Goal: Contribute content: Add original content to the website for others to see

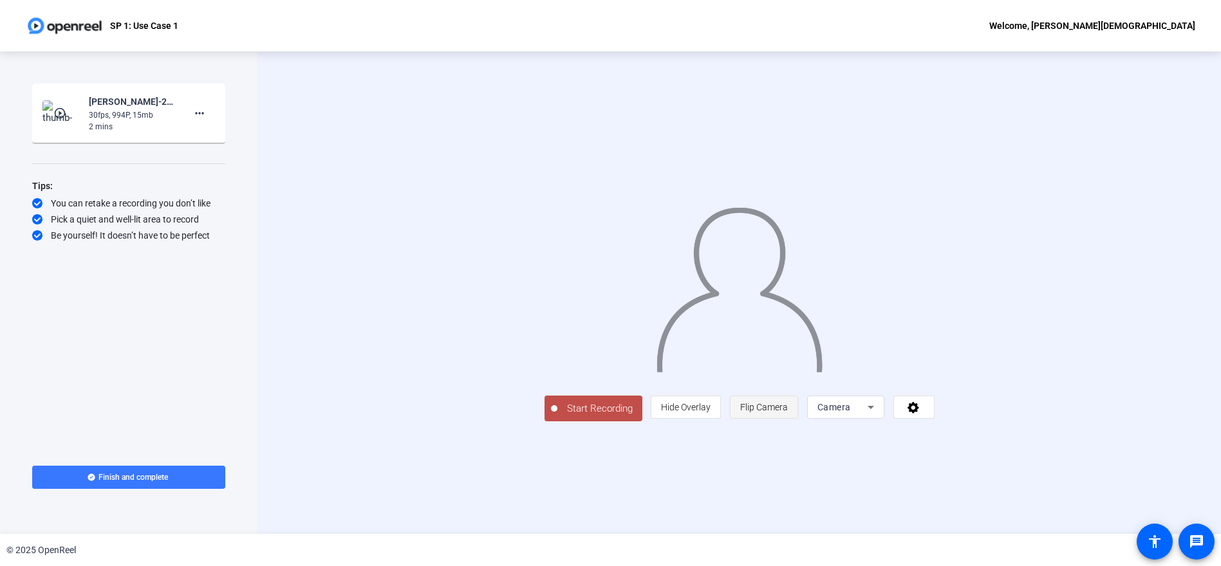
click at [788, 413] on span "Flip Camera" at bounding box center [764, 407] width 48 height 10
click at [868, 415] on div "Camera" at bounding box center [842, 407] width 50 height 15
click at [1005, 433] on mat-option "Screen" at bounding box center [1007, 433] width 77 height 26
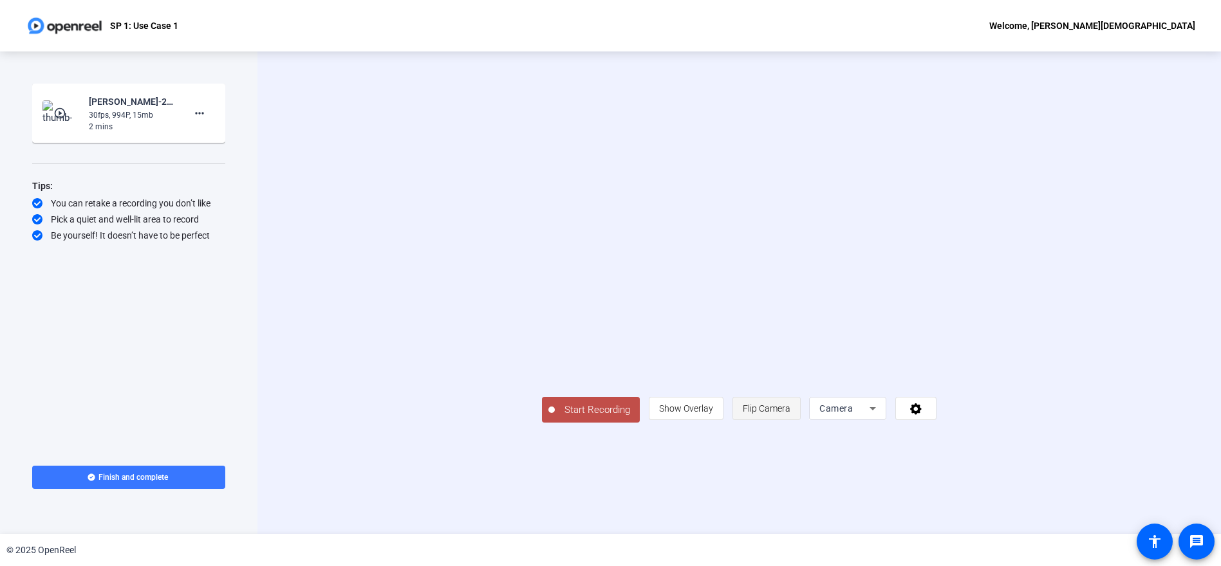
click at [790, 414] on span "Flip Camera" at bounding box center [767, 409] width 48 height 10
click at [853, 414] on span "Camera" at bounding box center [835, 409] width 33 height 10
click at [998, 428] on span "Screen" at bounding box center [986, 432] width 24 height 15
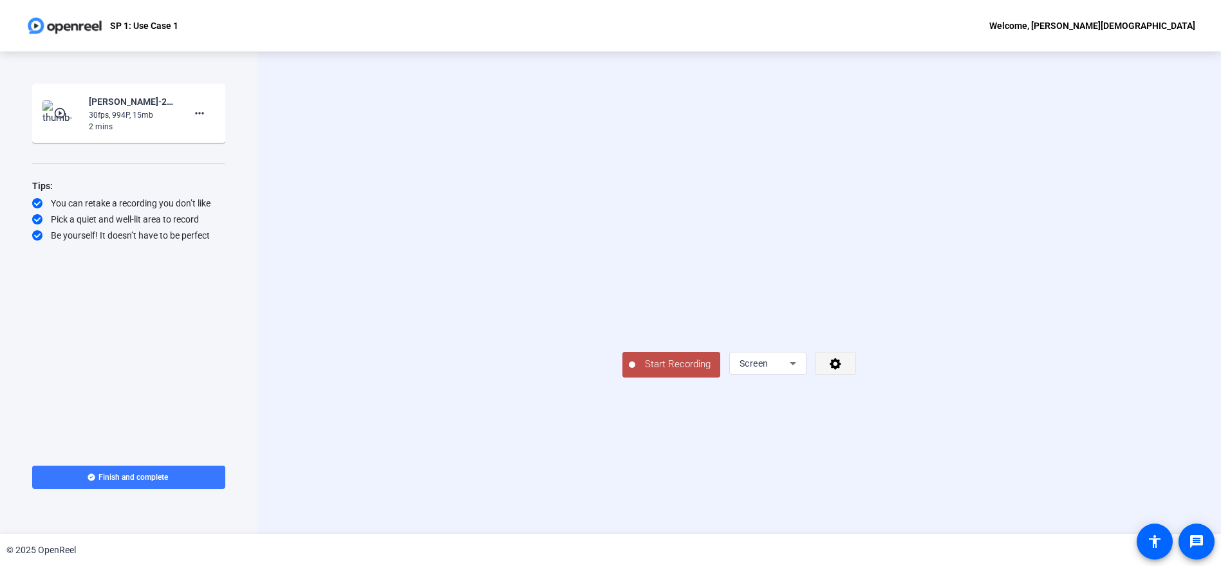
click at [855, 379] on span at bounding box center [835, 363] width 40 height 31
click at [901, 427] on div at bounding box center [610, 283] width 1221 height 566
click at [622, 378] on button "Start Recording" at bounding box center [671, 365] width 98 height 26
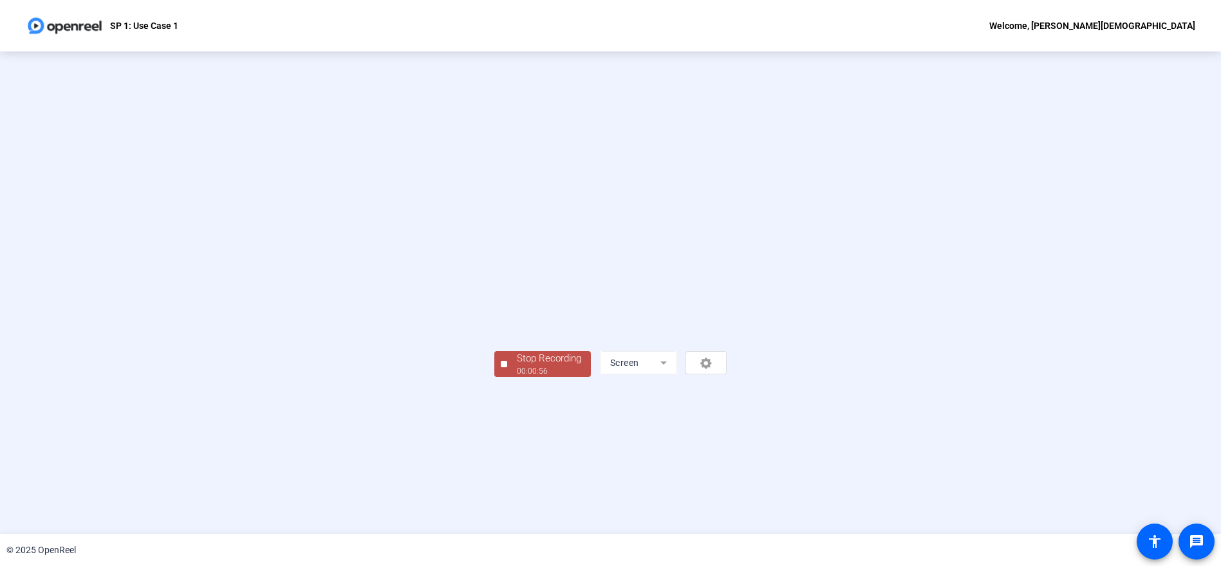
click at [517, 377] on div "00:00:56" at bounding box center [549, 372] width 64 height 12
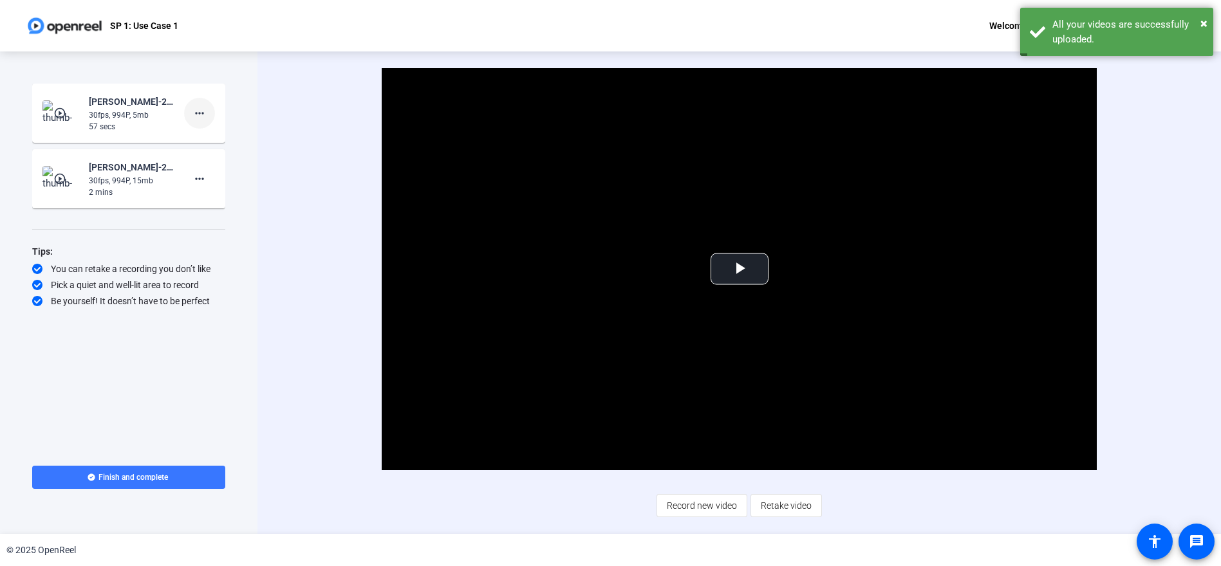
click at [201, 113] on mat-icon "more_horiz" at bounding box center [199, 113] width 15 height 15
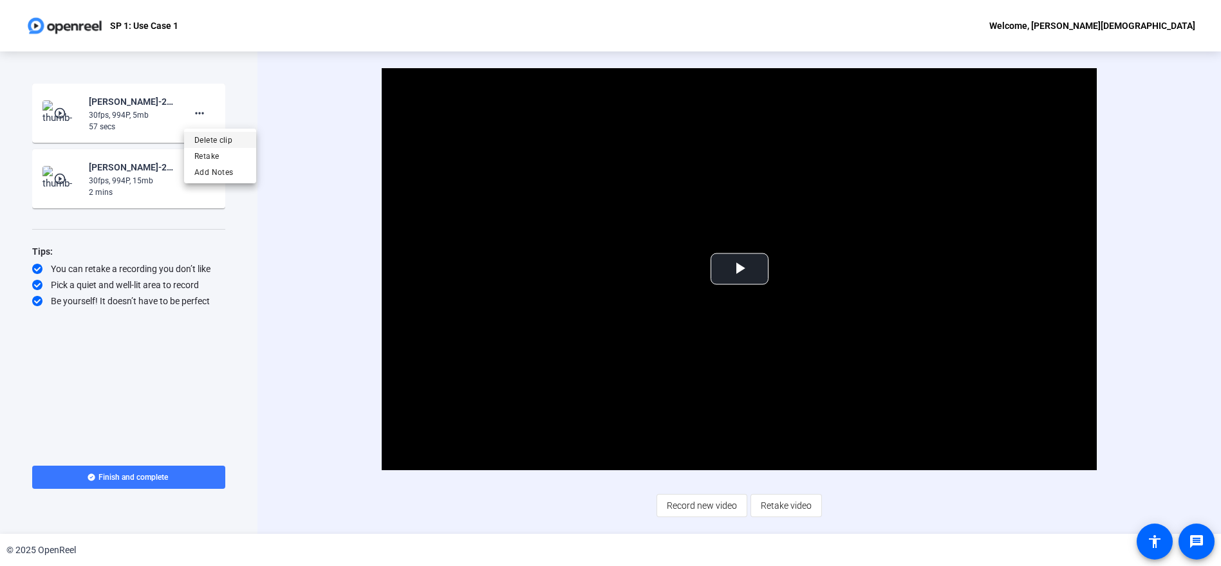
click at [213, 138] on span "Delete clip" at bounding box center [219, 140] width 51 height 15
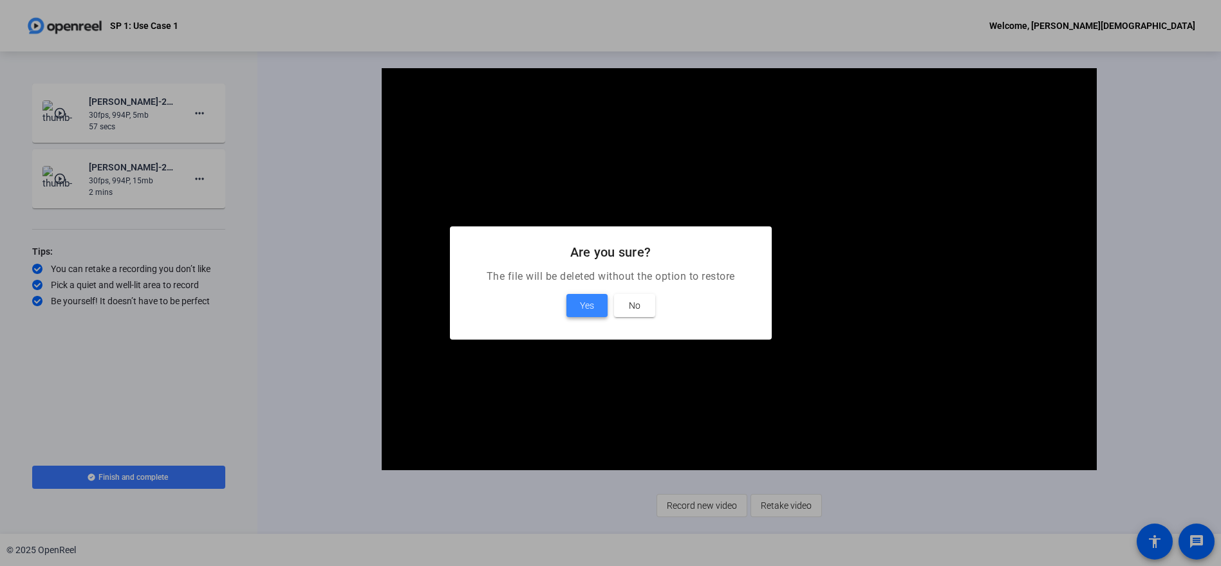
click at [589, 310] on span "Yes" at bounding box center [587, 305] width 14 height 15
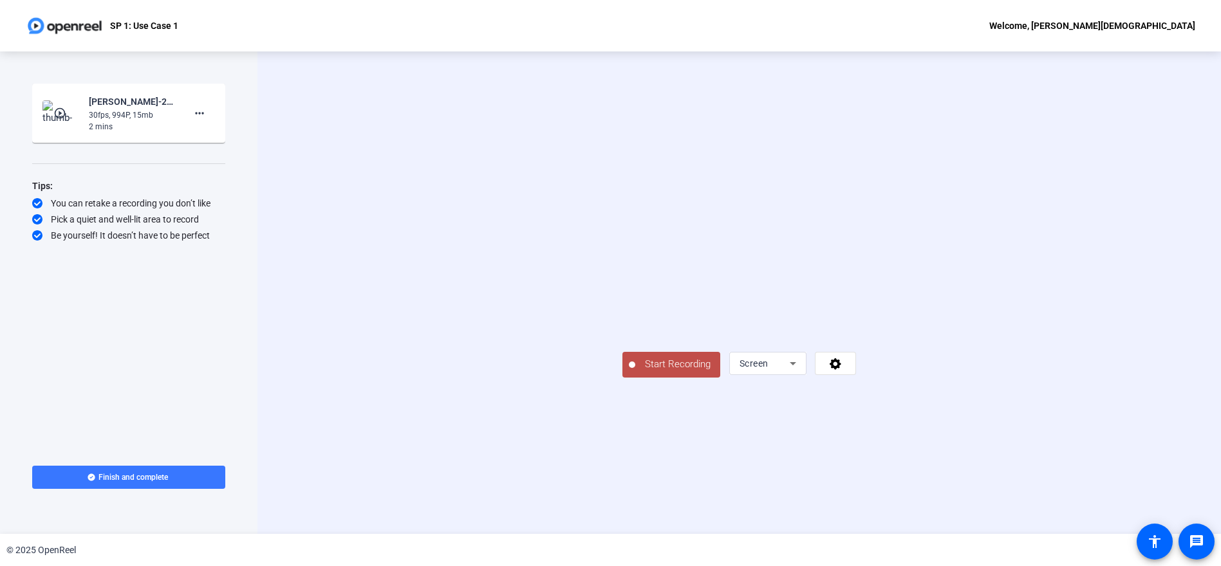
click at [622, 378] on button "Start Recording" at bounding box center [671, 365] width 98 height 26
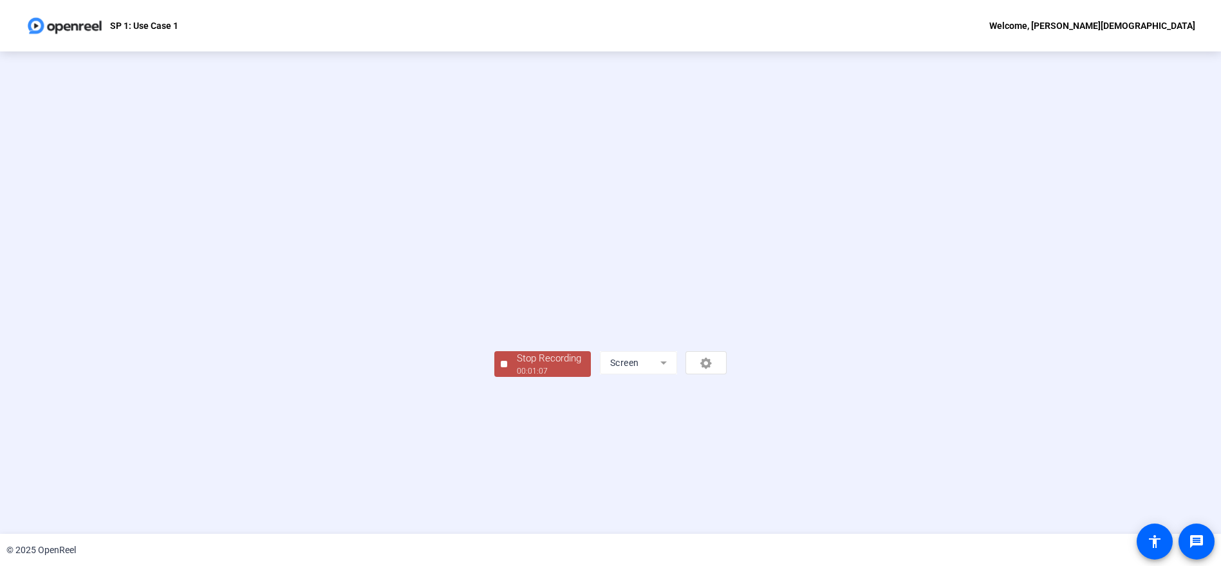
click at [517, 366] on div "Stop Recording" at bounding box center [549, 358] width 64 height 15
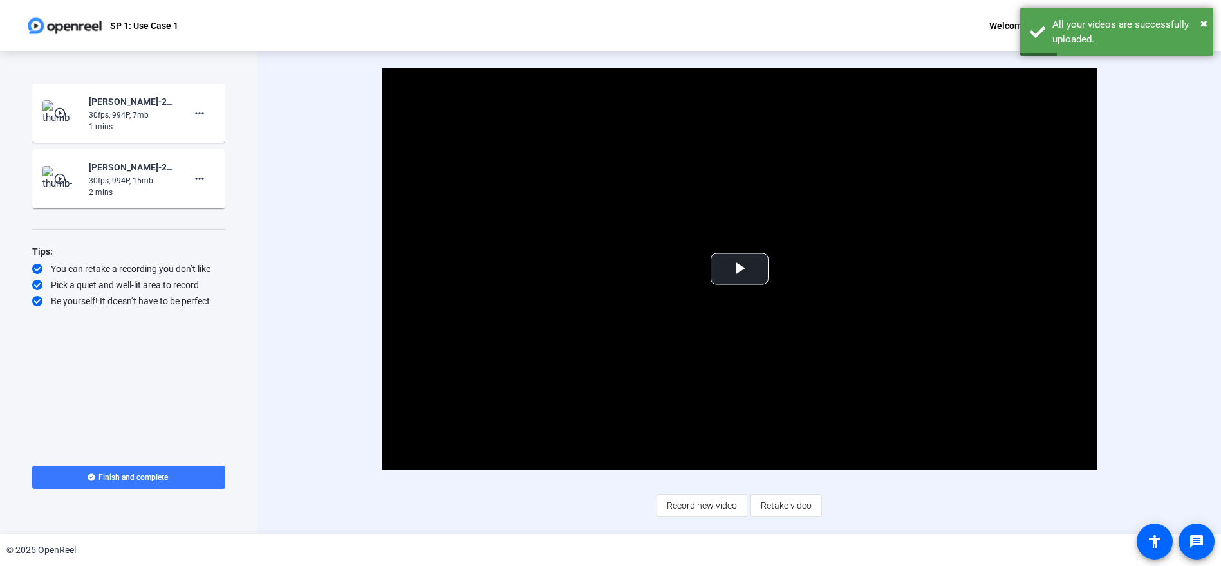
click at [147, 127] on div "1 mins" at bounding box center [132, 127] width 86 height 12
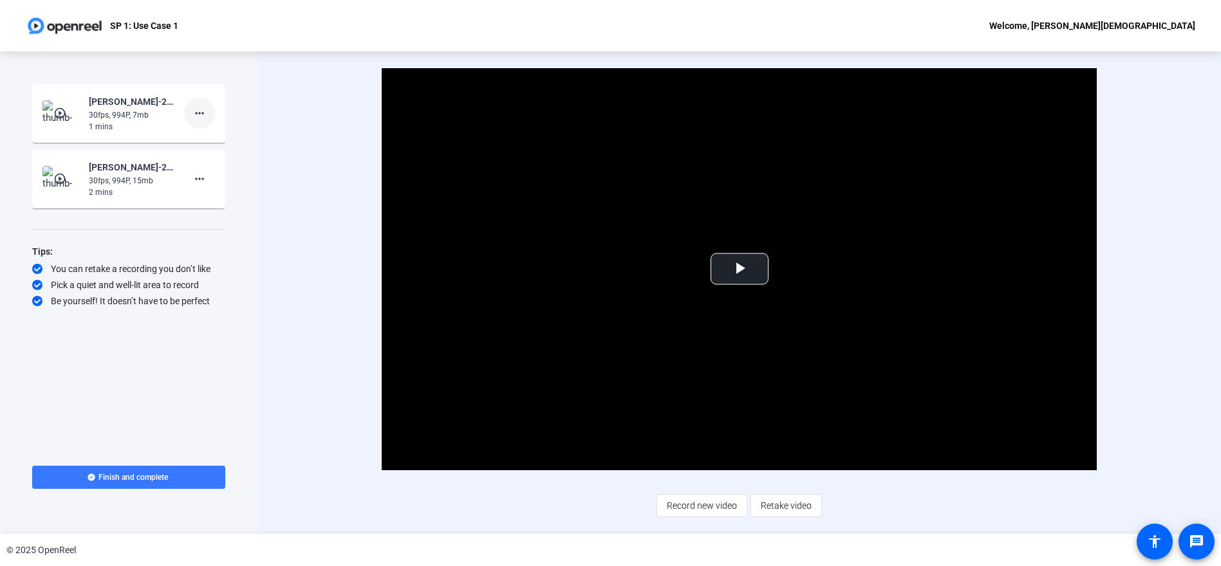
click at [203, 116] on mat-icon "more_horiz" at bounding box center [199, 113] width 15 height 15
click at [214, 138] on span "Delete clip" at bounding box center [219, 140] width 51 height 15
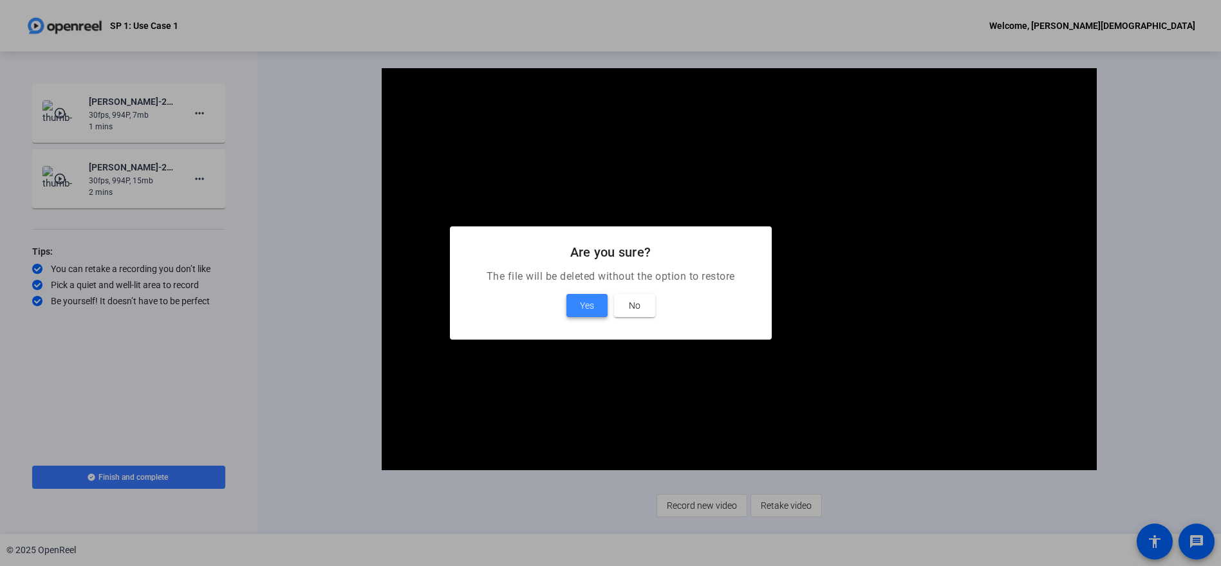
click at [588, 304] on span "Yes" at bounding box center [587, 305] width 14 height 15
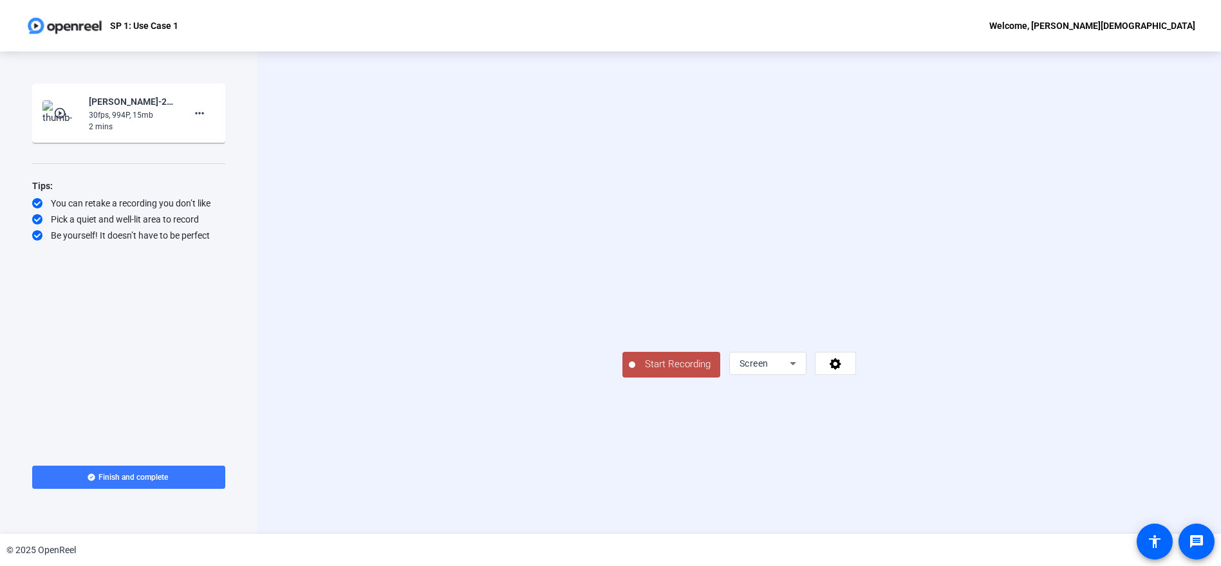
click at [635, 372] on span "Start Recording" at bounding box center [677, 364] width 85 height 15
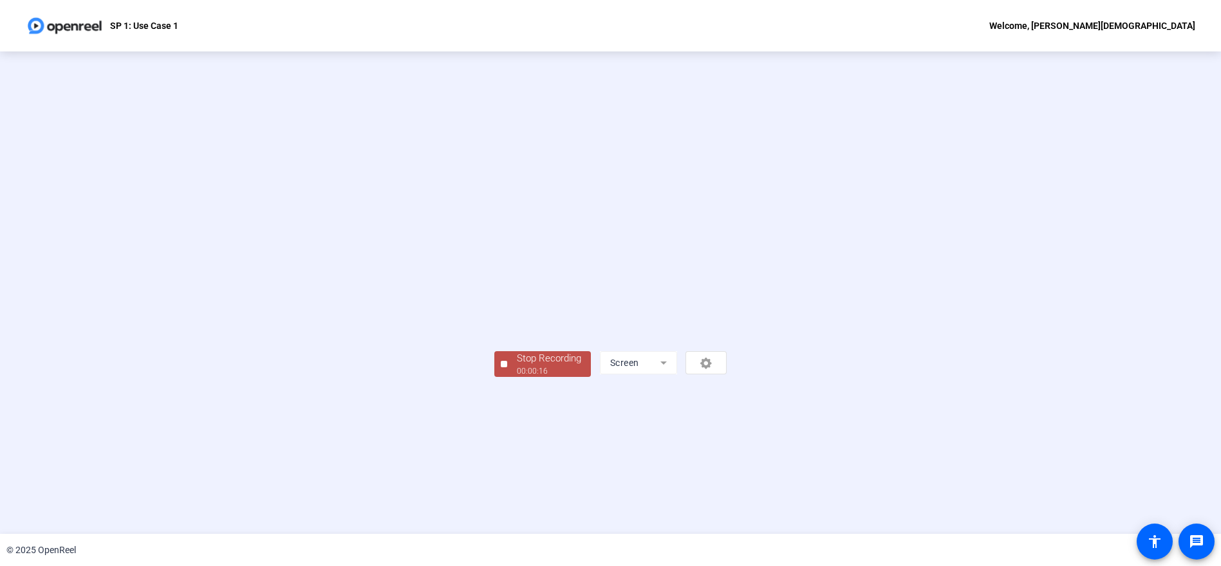
click at [517, 366] on div "Stop Recording" at bounding box center [549, 358] width 64 height 15
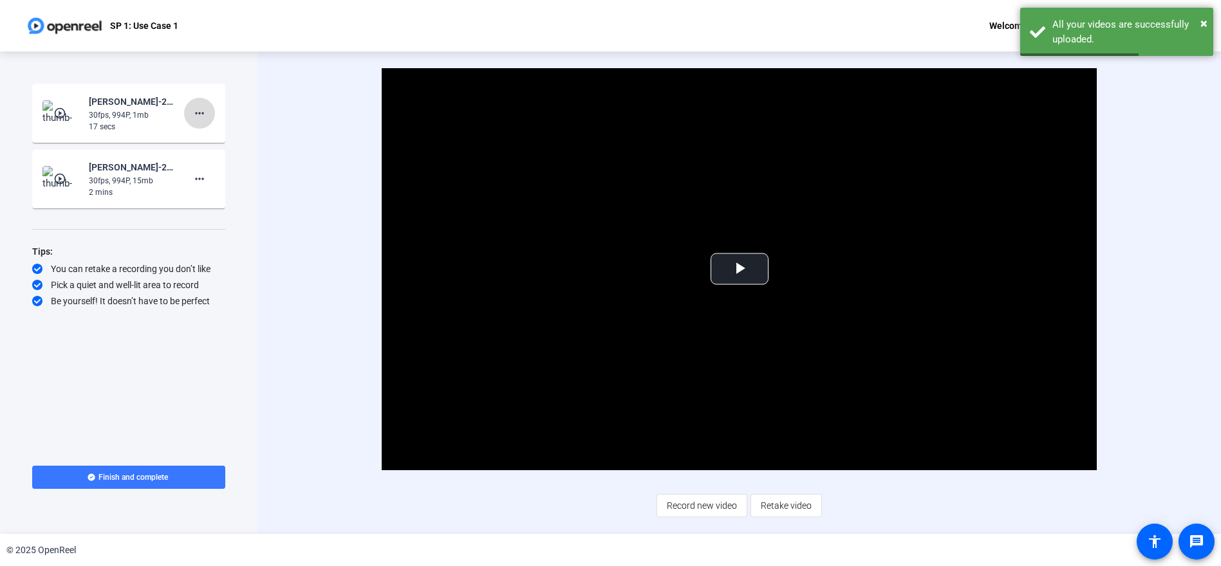
click at [200, 118] on mat-icon "more_horiz" at bounding box center [199, 113] width 15 height 15
click at [210, 142] on span "Delete clip" at bounding box center [219, 140] width 51 height 15
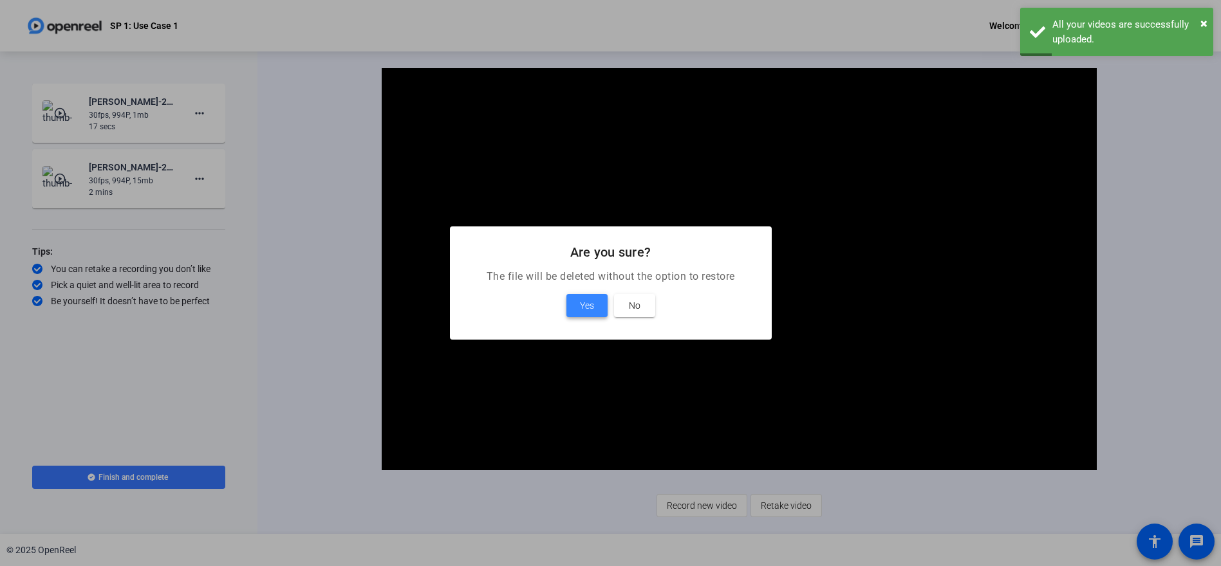
click at [575, 299] on span at bounding box center [586, 305] width 41 height 31
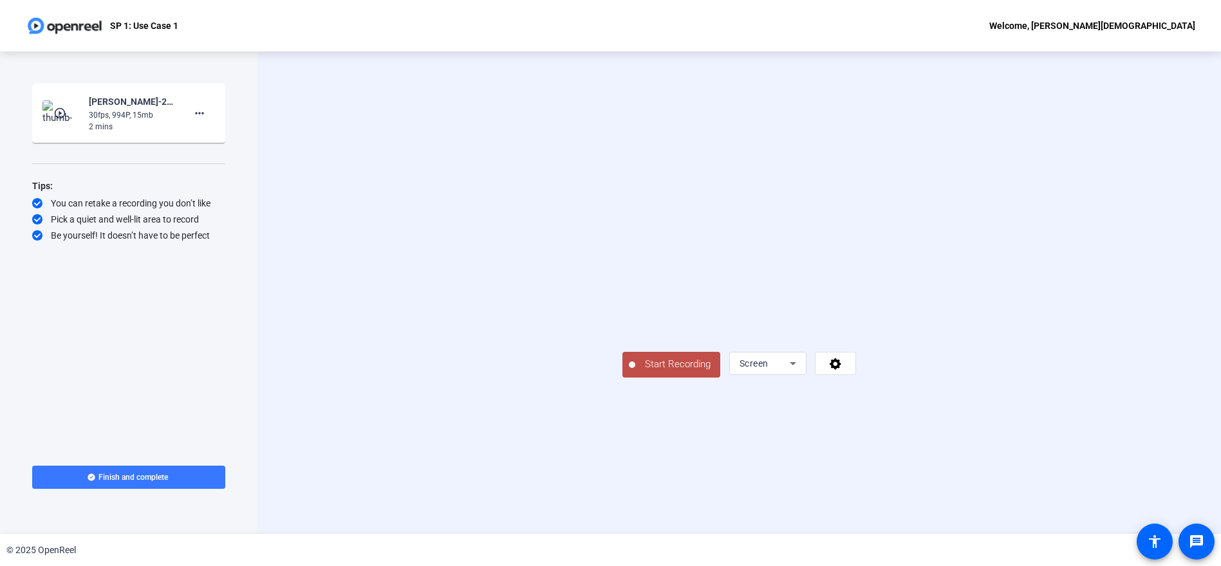
click at [635, 372] on span "Start Recording" at bounding box center [677, 364] width 85 height 15
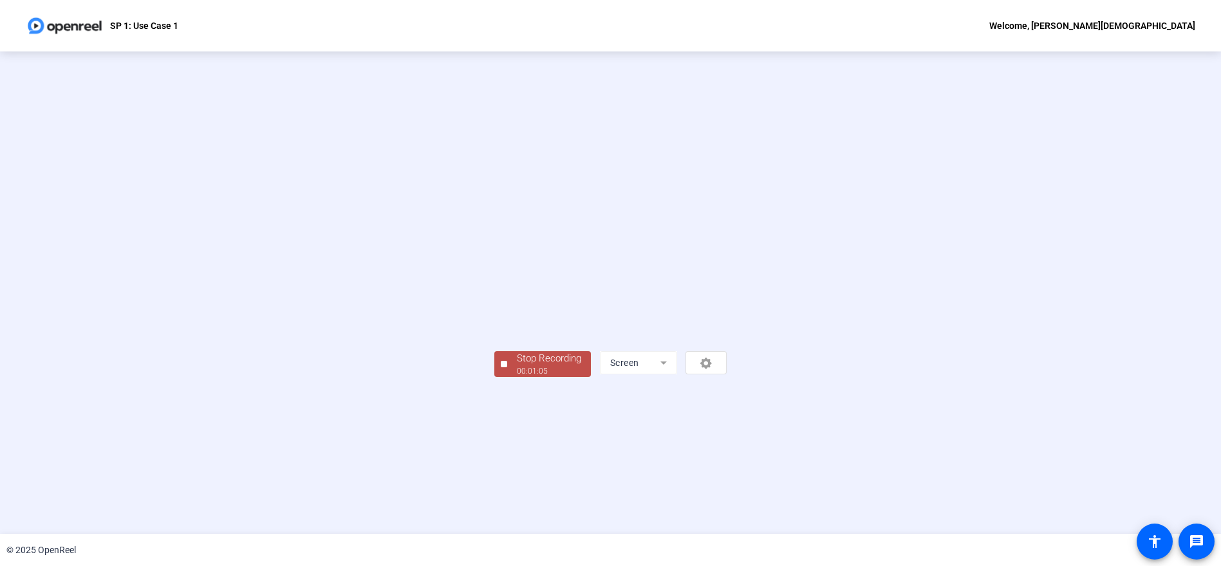
click at [517, 366] on div "Stop Recording" at bounding box center [549, 358] width 64 height 15
